Goal: Find specific page/section: Find specific page/section

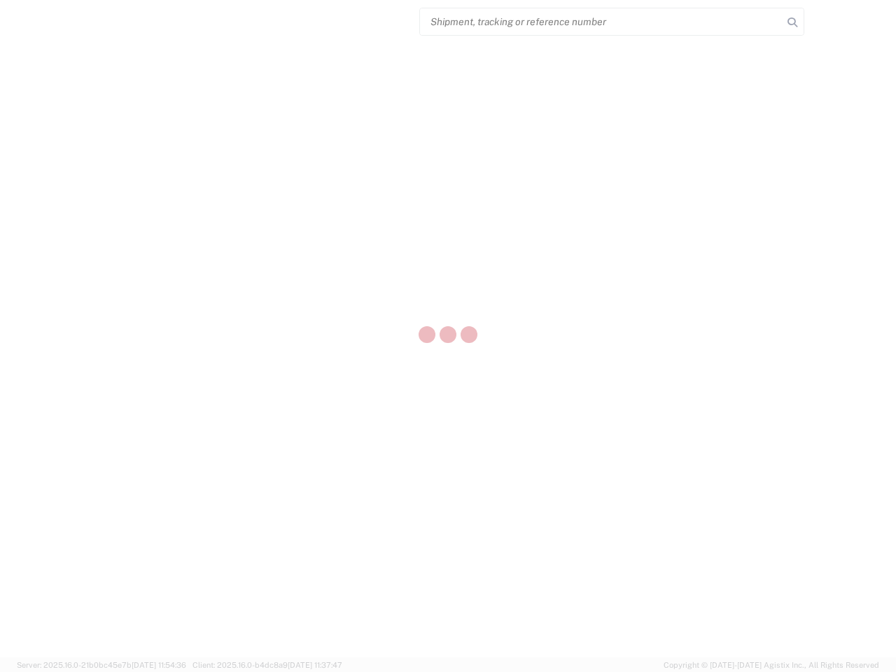
select select "US"
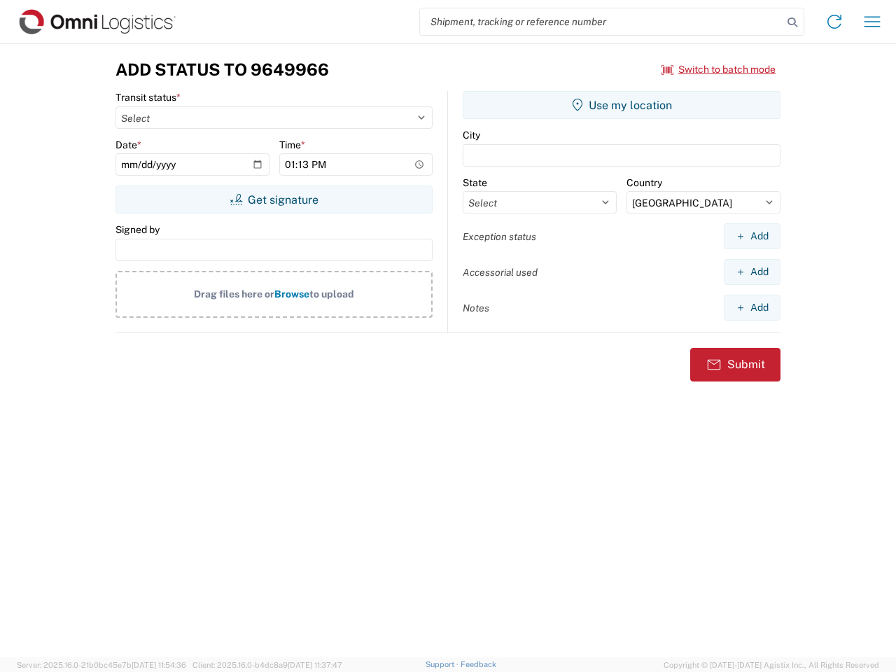
click at [601, 22] on input "search" at bounding box center [601, 21] width 362 height 27
click at [792, 22] on icon at bounding box center [792, 23] width 20 height 20
click at [834, 22] on icon at bounding box center [834, 21] width 22 height 22
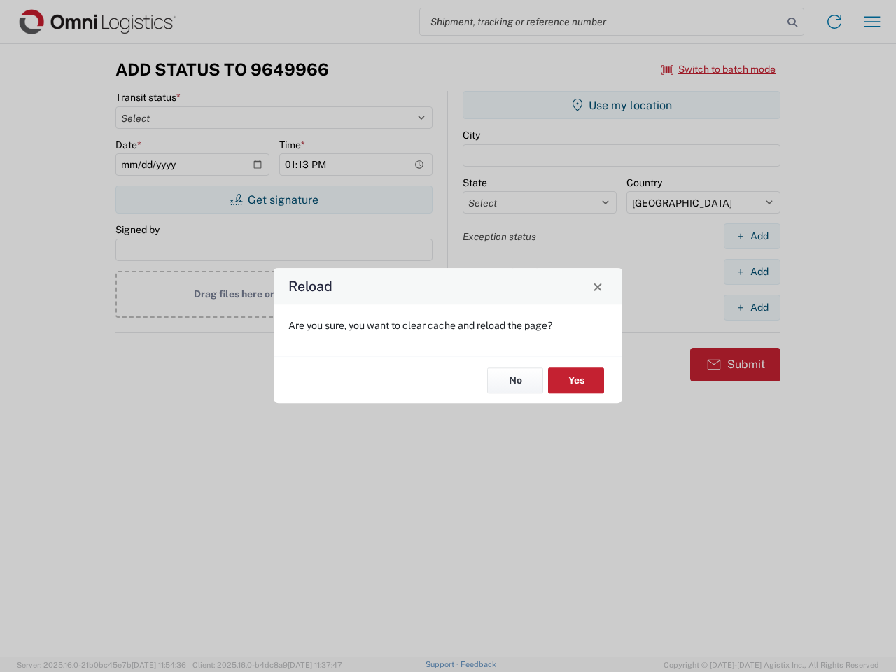
click at [872, 22] on div "Reload Are you sure, you want to clear cache and reload the page? No Yes" at bounding box center [448, 336] width 896 height 672
click at [719, 69] on div "Reload Are you sure, you want to clear cache and reload the page? No Yes" at bounding box center [448, 336] width 896 height 672
click at [274, 199] on div "Reload Are you sure, you want to clear cache and reload the page? No Yes" at bounding box center [448, 336] width 896 height 672
click at [621, 105] on div "Reload Are you sure, you want to clear cache and reload the page? No Yes" at bounding box center [448, 336] width 896 height 672
click at [751, 236] on div "Reload Are you sure, you want to clear cache and reload the page? No Yes" at bounding box center [448, 336] width 896 height 672
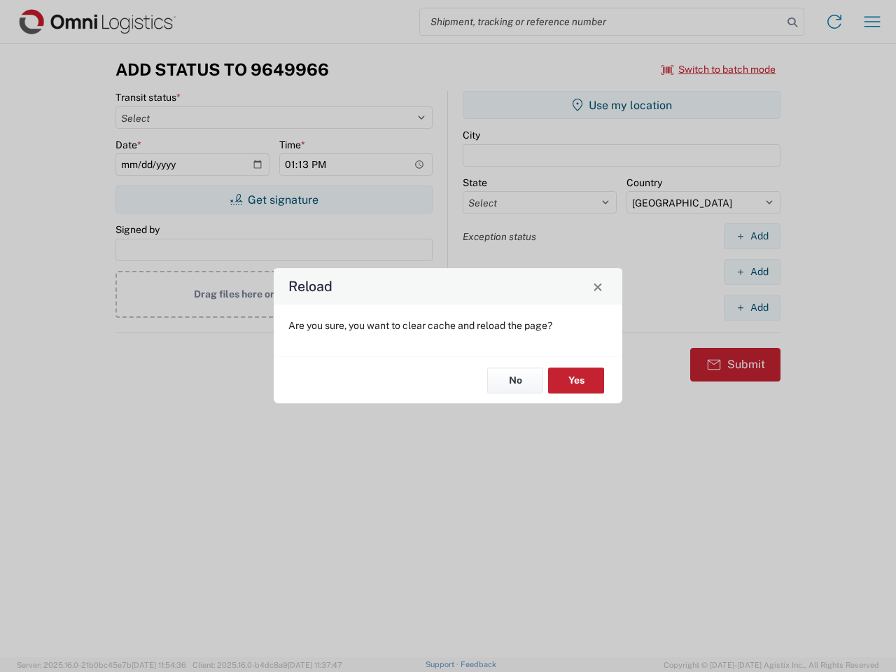
click at [751, 271] on div "Reload Are you sure, you want to clear cache and reload the page? No Yes" at bounding box center [448, 336] width 896 height 672
click at [751, 307] on div "Reload Are you sure, you want to clear cache and reload the page? No Yes" at bounding box center [448, 336] width 896 height 672
